Goal: Task Accomplishment & Management: Complete application form

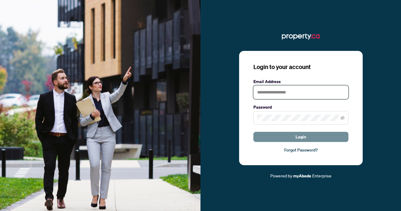
type input "**********"
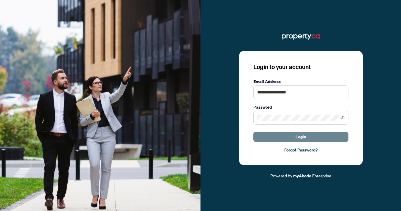
click at [297, 137] on span "Login" at bounding box center [301, 137] width 11 height 10
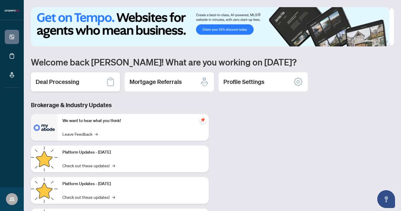
click at [80, 84] on div "Deal Processing" at bounding box center [75, 81] width 89 height 19
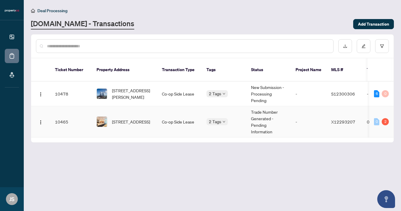
click at [312, 117] on td "-" at bounding box center [309, 121] width 36 height 31
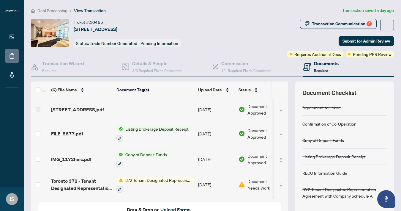
scroll to position [38, 0]
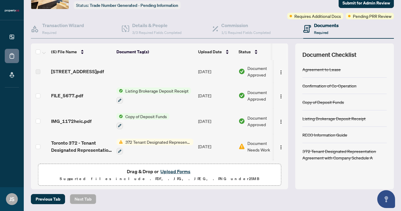
click at [162, 173] on button "Upload Forms" at bounding box center [176, 171] width 34 height 8
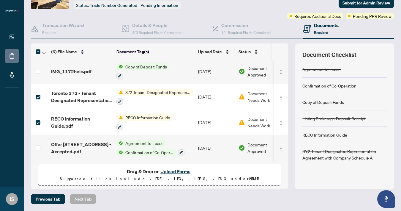
scroll to position [0, 19]
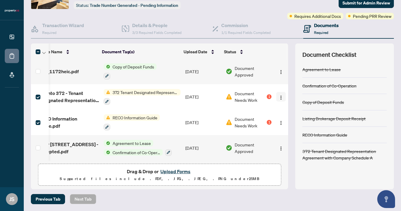
click at [279, 95] on img "button" at bounding box center [281, 97] width 5 height 5
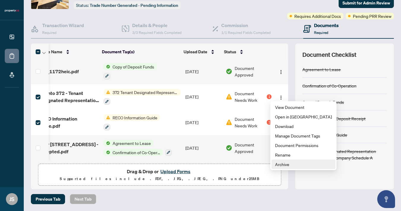
click at [286, 161] on span "Archive" at bounding box center [303, 164] width 57 height 7
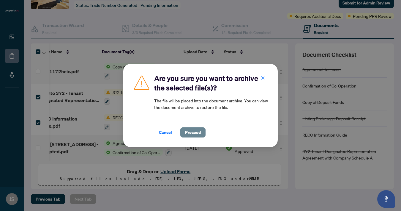
click at [195, 135] on span "Proceed" at bounding box center [193, 133] width 16 height 10
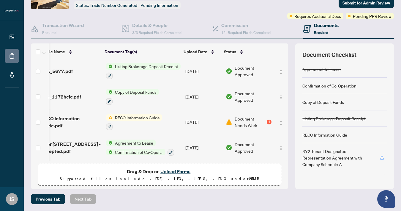
scroll to position [27, 16]
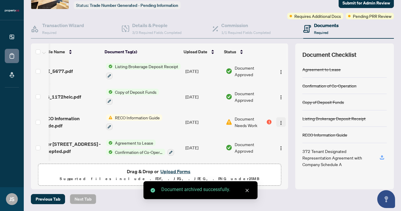
click at [279, 122] on img "button" at bounding box center [281, 122] width 5 height 5
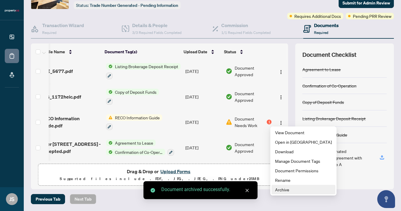
click at [289, 189] on span "Archive" at bounding box center [303, 189] width 57 height 7
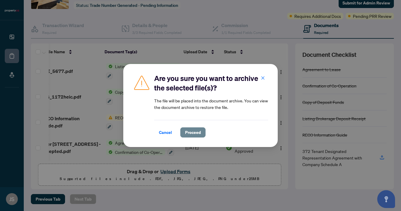
click at [199, 133] on span "Proceed" at bounding box center [193, 133] width 16 height 10
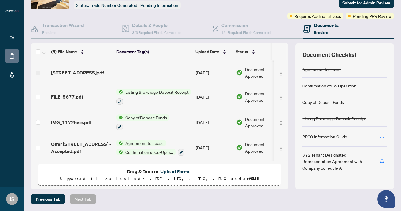
scroll to position [0, 0]
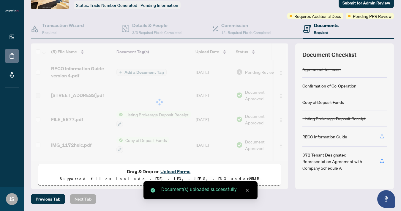
click at [130, 73] on div at bounding box center [159, 101] width 257 height 117
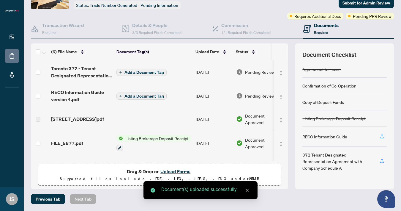
click at [136, 72] on span "Add a Document Tag" at bounding box center [145, 72] width 40 height 4
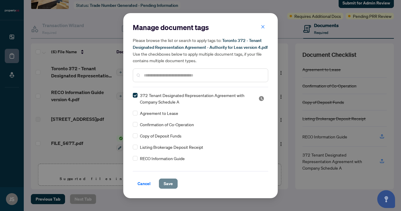
click at [169, 184] on span "Save" at bounding box center [168, 184] width 9 height 10
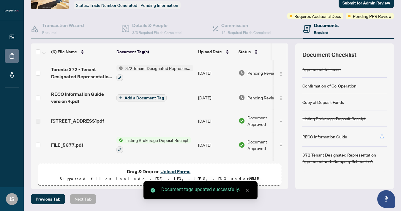
click at [137, 97] on span "Add a Document Tag" at bounding box center [145, 98] width 40 height 4
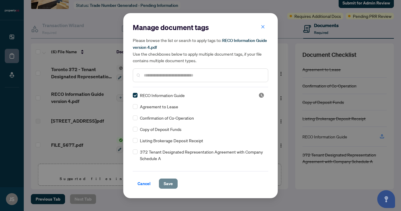
click at [167, 183] on span "Save" at bounding box center [168, 184] width 9 height 10
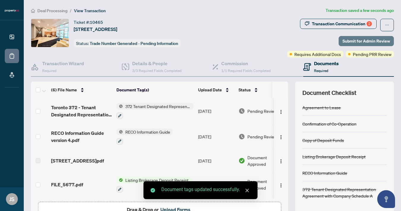
click at [370, 40] on span "Submit for Admin Review" at bounding box center [367, 41] width 48 height 10
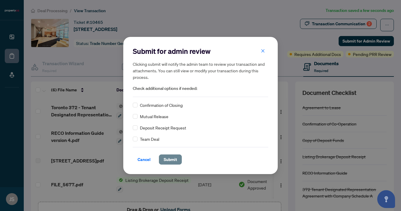
click at [175, 158] on span "Submit" at bounding box center [170, 160] width 13 height 10
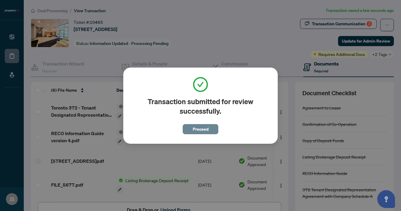
click at [205, 127] on span "Proceed" at bounding box center [201, 129] width 16 height 10
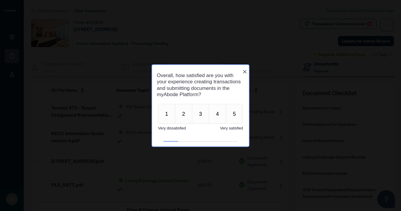
click at [246, 69] on icon "Close button" at bounding box center [245, 71] width 5 height 5
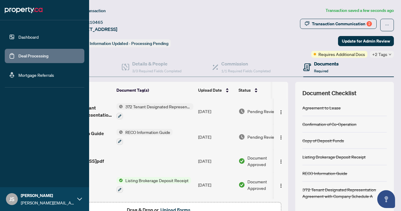
click at [25, 34] on link "Dashboard" at bounding box center [28, 36] width 20 height 5
